Goal: Task Accomplishment & Management: Complete application form

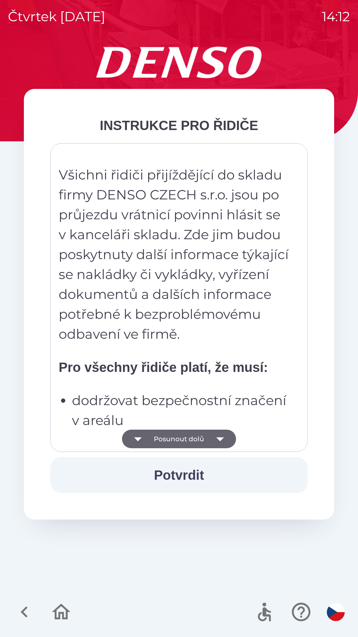
click at [213, 475] on button "Potvrdit" at bounding box center [179, 475] width 258 height 36
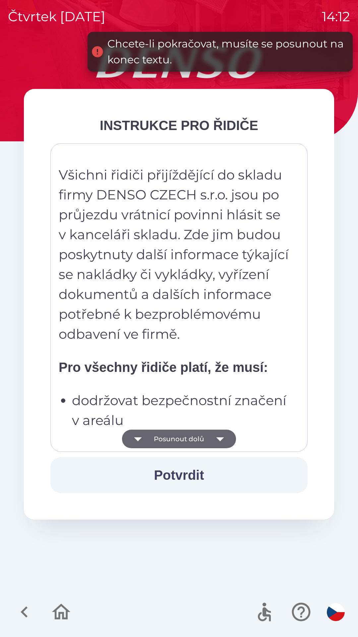
click at [224, 441] on icon "button" at bounding box center [220, 439] width 19 height 19
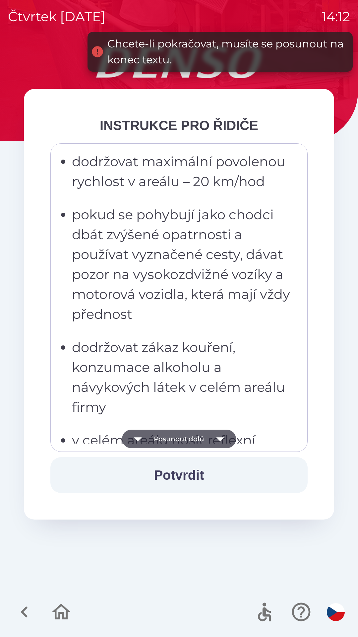
click at [224, 438] on icon "button" at bounding box center [220, 439] width 19 height 19
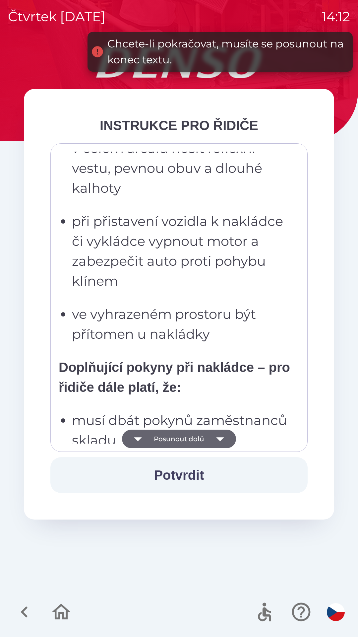
click at [222, 436] on icon "button" at bounding box center [220, 439] width 19 height 19
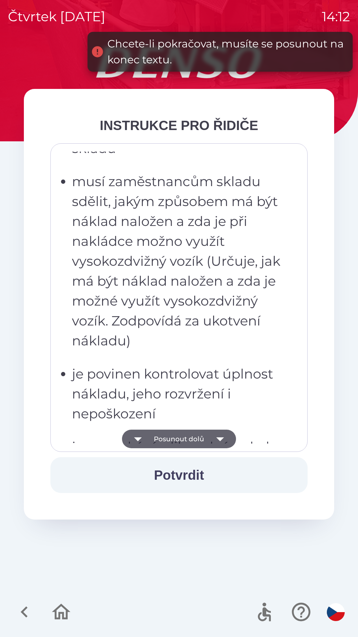
click at [220, 437] on icon "button" at bounding box center [220, 439] width 19 height 19
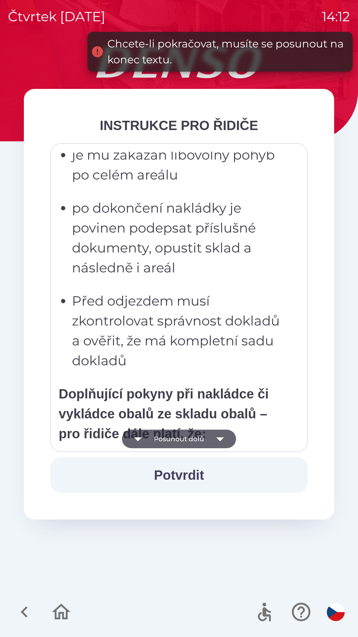
click at [219, 438] on icon "button" at bounding box center [220, 439] width 8 height 4
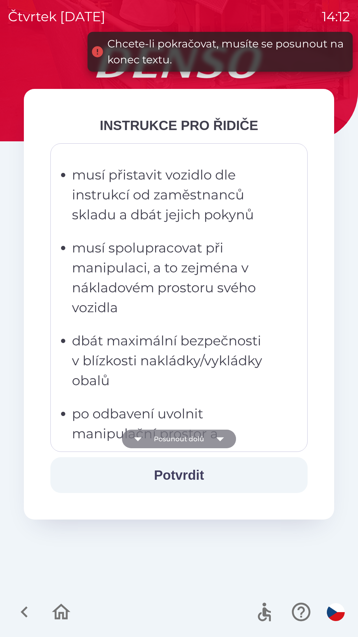
click at [219, 439] on icon "button" at bounding box center [220, 439] width 8 height 4
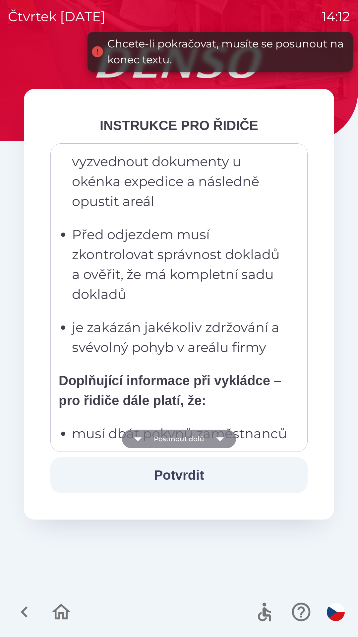
click at [218, 439] on icon "button" at bounding box center [220, 439] width 8 height 4
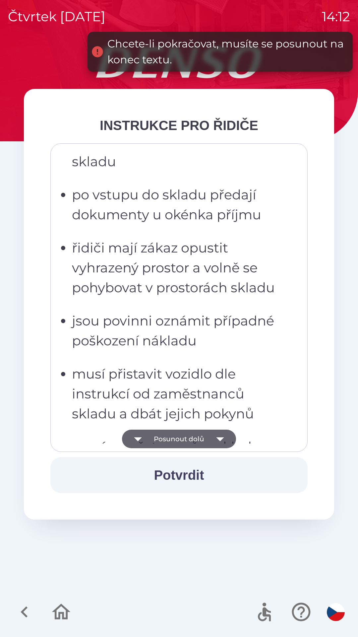
click at [220, 441] on icon "button" at bounding box center [220, 439] width 8 height 4
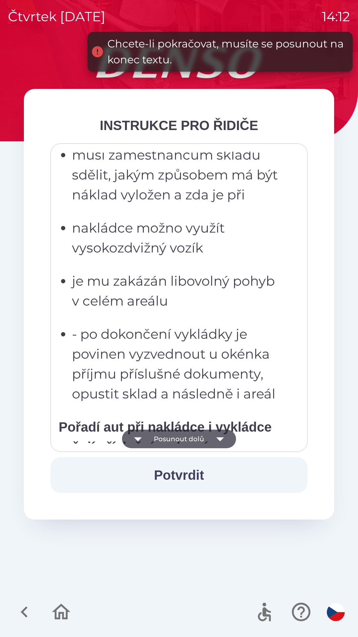
click at [218, 440] on icon "button" at bounding box center [220, 439] width 8 height 4
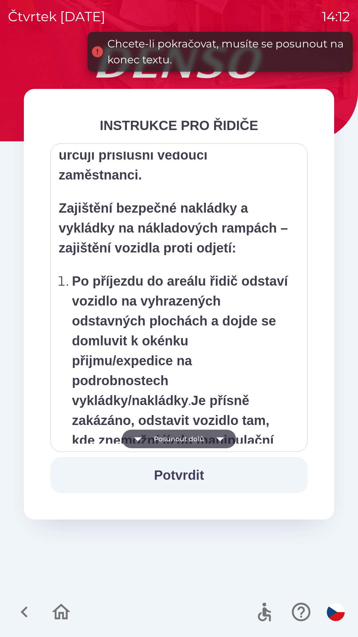
click at [223, 439] on icon "button" at bounding box center [220, 439] width 19 height 19
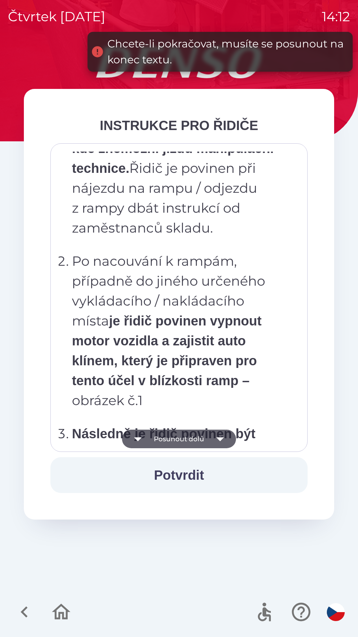
click at [219, 438] on icon "button" at bounding box center [220, 439] width 8 height 4
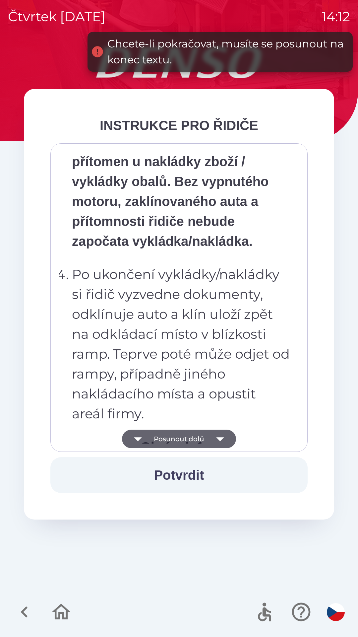
click at [217, 437] on icon "button" at bounding box center [220, 439] width 19 height 19
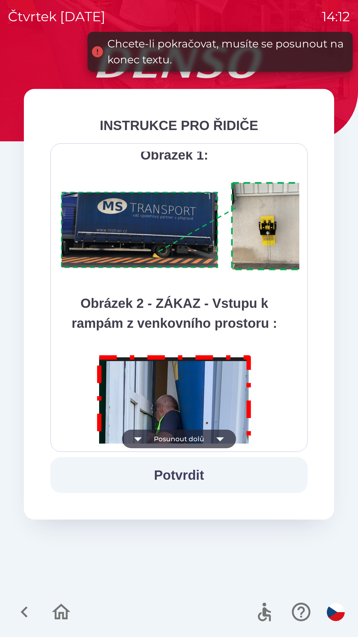
click at [217, 437] on icon "button" at bounding box center [220, 439] width 19 height 19
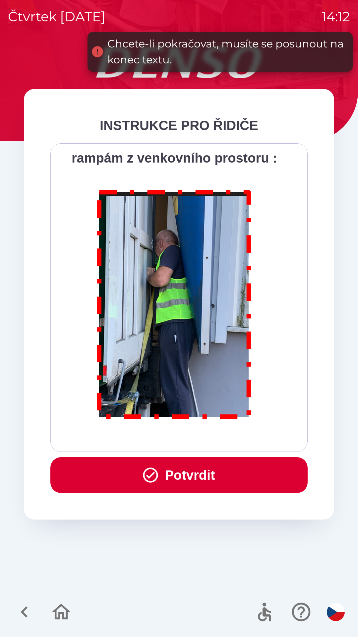
click at [220, 437] on div "Všichni řidiči přijíždějící do skladu firmy DENSO CZECH s.r.o. jsou po průjezdu…" at bounding box center [179, 298] width 241 height 292
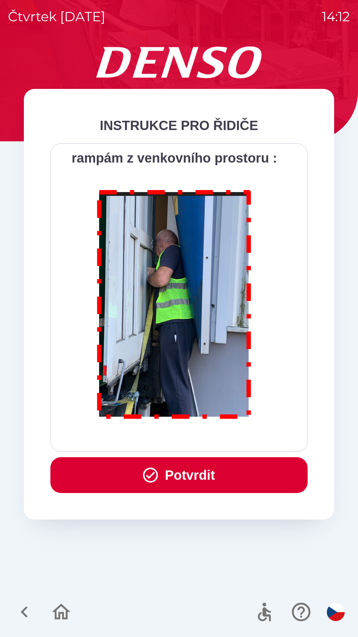
click at [206, 475] on button "Potvrdit" at bounding box center [179, 475] width 258 height 36
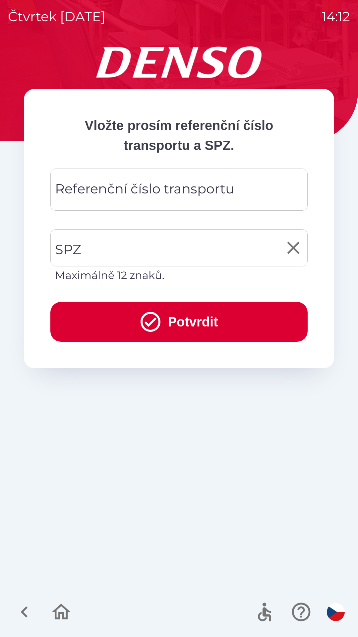
click at [151, 249] on input "SPZ" at bounding box center [174, 247] width 242 height 31
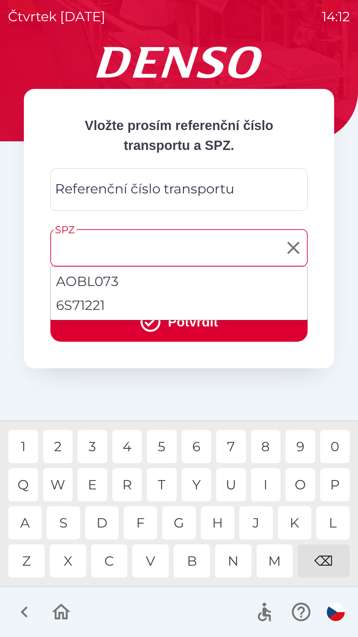
click at [95, 302] on li "6S71221" at bounding box center [179, 305] width 257 height 24
type input "*******"
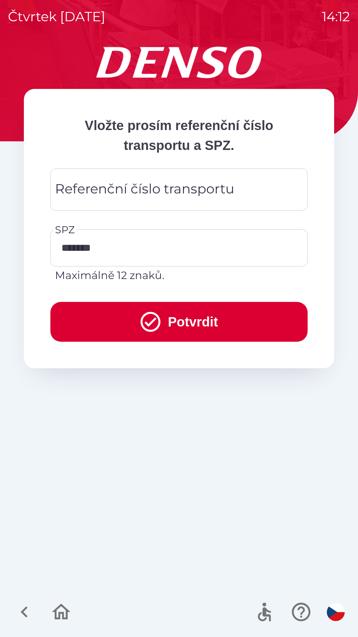
click at [194, 328] on button "Potvrdit" at bounding box center [179, 322] width 258 height 40
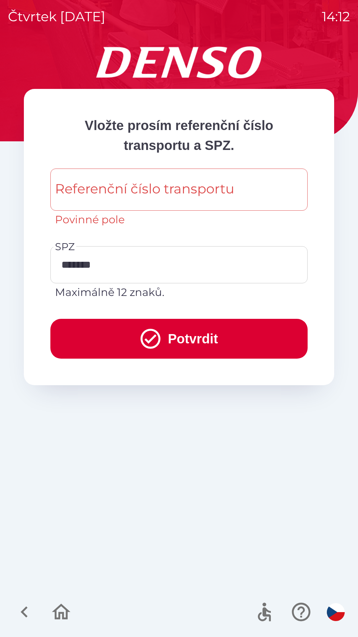
click at [148, 183] on div "Referenční číslo transportu Referenční číslo transportu Povinné pole" at bounding box center [179, 198] width 258 height 59
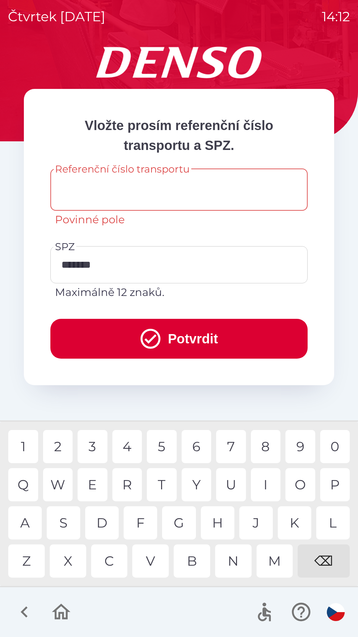
type input "*"
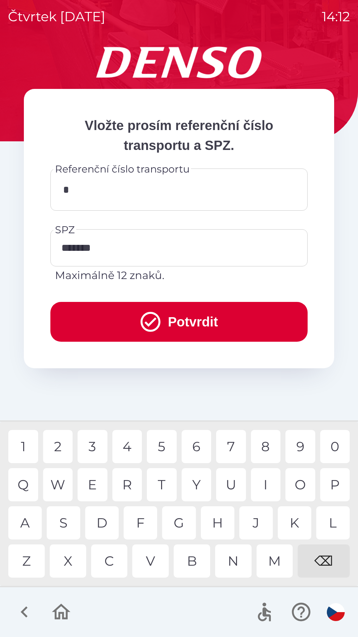
click at [202, 319] on button "Potvrdit" at bounding box center [179, 322] width 258 height 40
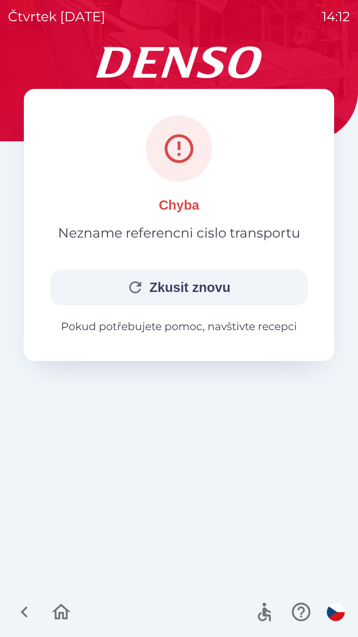
click at [234, 332] on p "Pokud potřebujete pomoc, navštivte recepci" at bounding box center [179, 327] width 258 height 16
click at [193, 163] on icon at bounding box center [179, 148] width 35 height 35
click at [192, 207] on p "Chyba" at bounding box center [179, 205] width 40 height 20
click at [210, 292] on button "Zkusit znovu" at bounding box center [179, 288] width 258 height 36
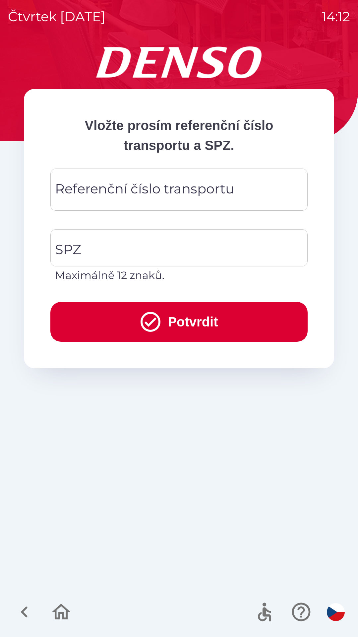
click at [300, 608] on icon "button" at bounding box center [301, 612] width 19 height 19
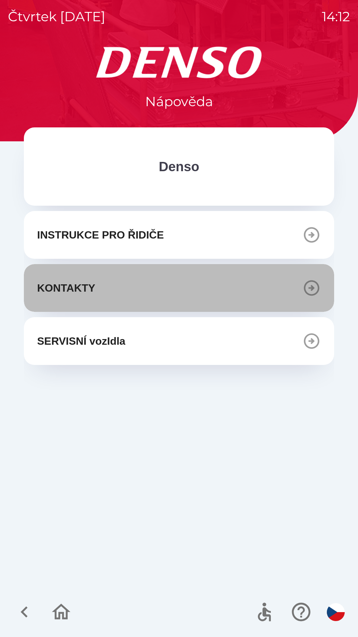
click at [314, 291] on icon "button" at bounding box center [312, 288] width 19 height 19
